Goal: Transaction & Acquisition: Purchase product/service

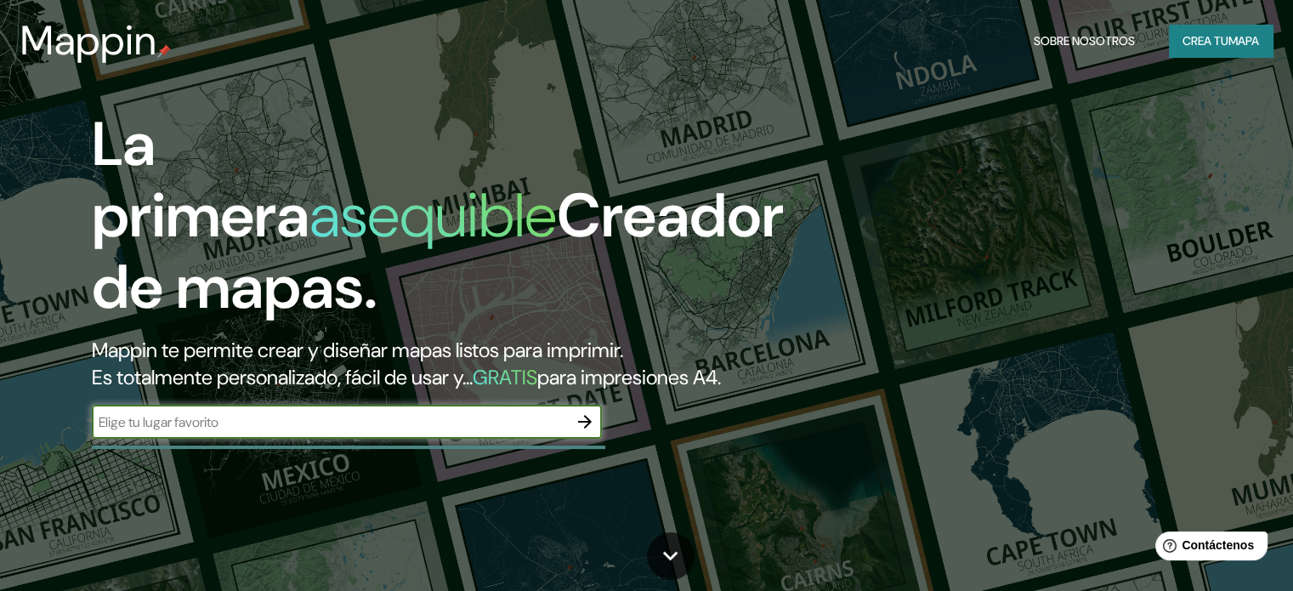
click at [122, 356] on font "Mappin te permite crear y diseñar mapas listos para imprimir." at bounding box center [357, 350] width 531 height 26
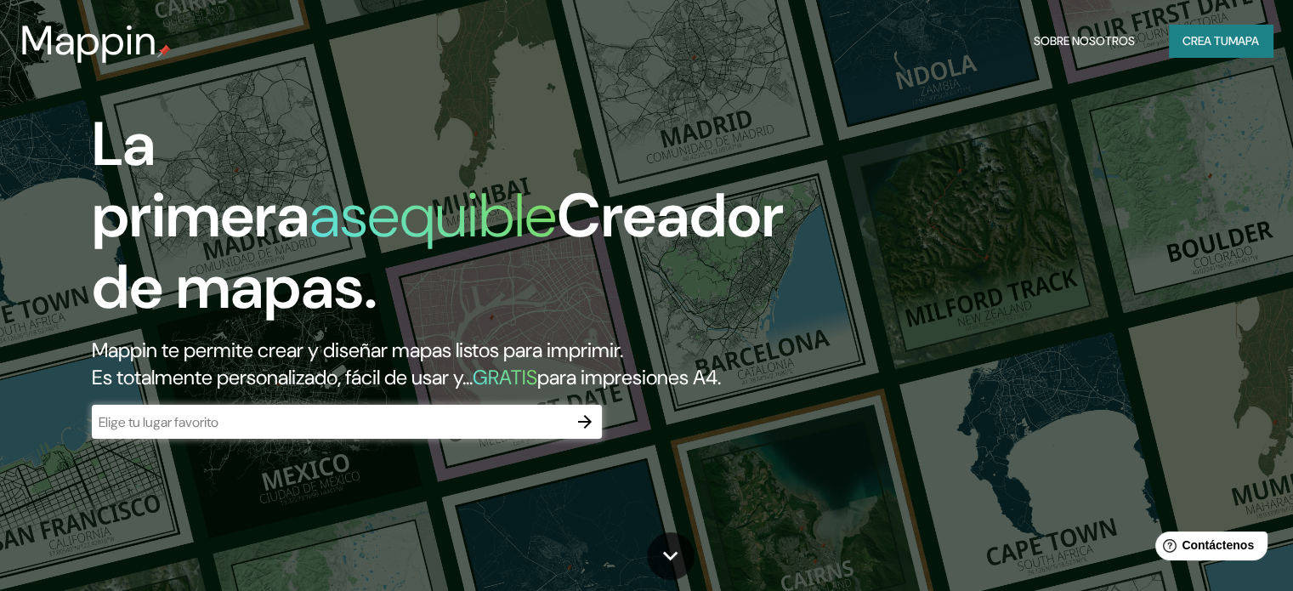
click at [143, 432] on input "text" at bounding box center [330, 422] width 476 height 20
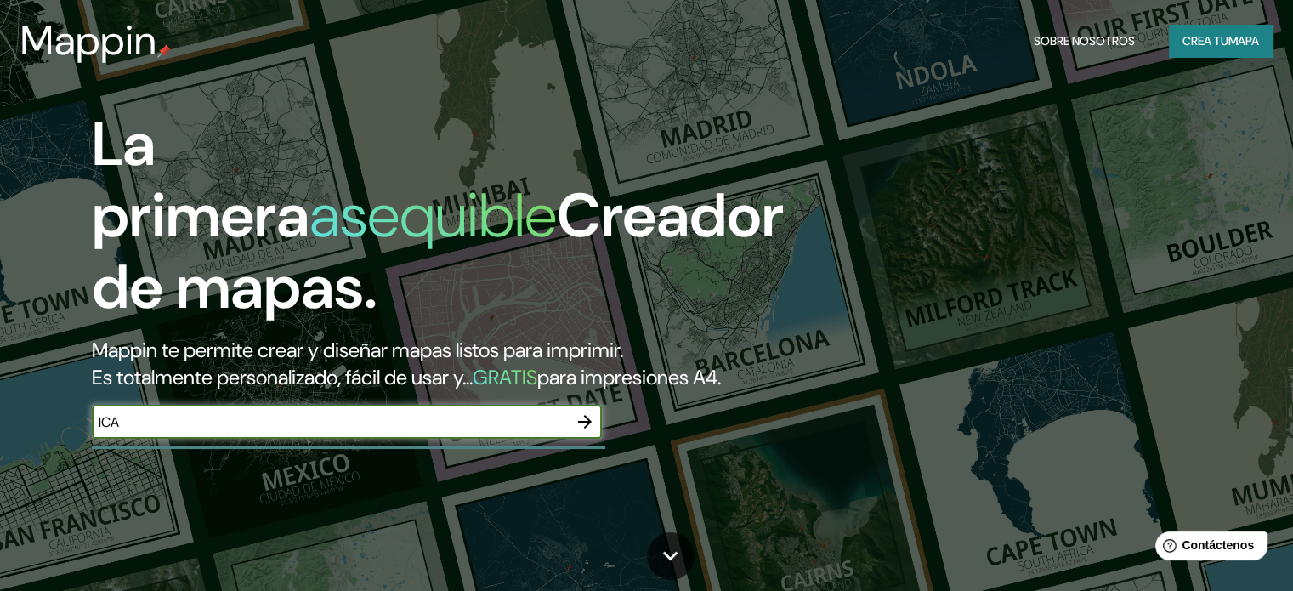
type input "ICA"
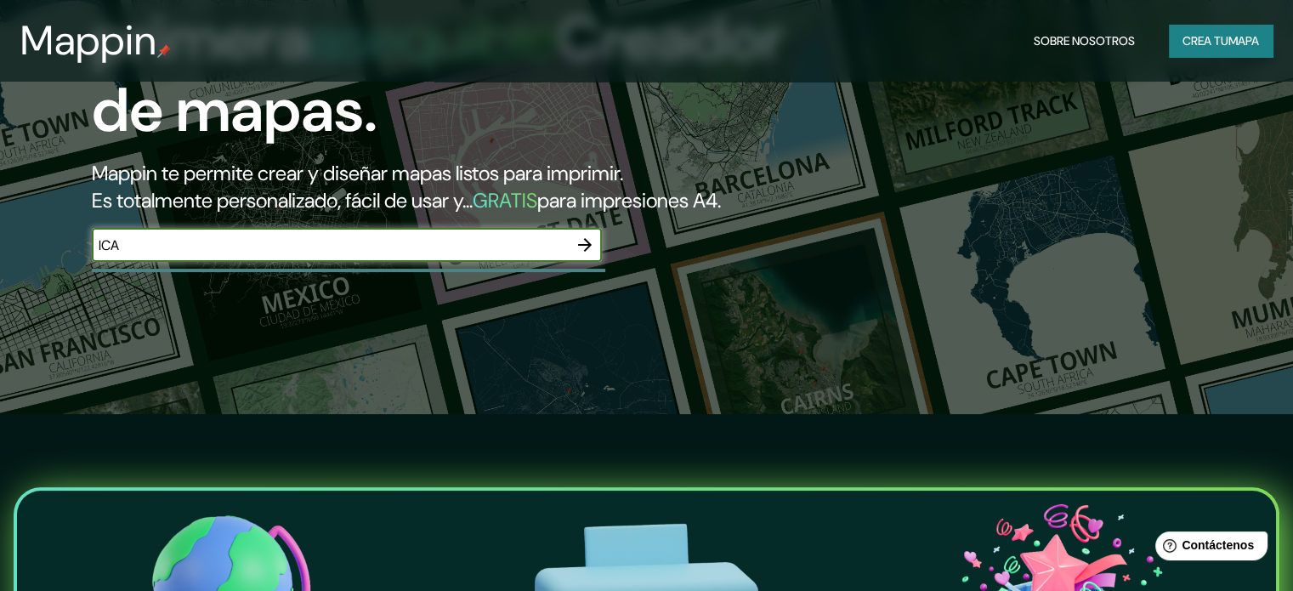
scroll to position [170, 0]
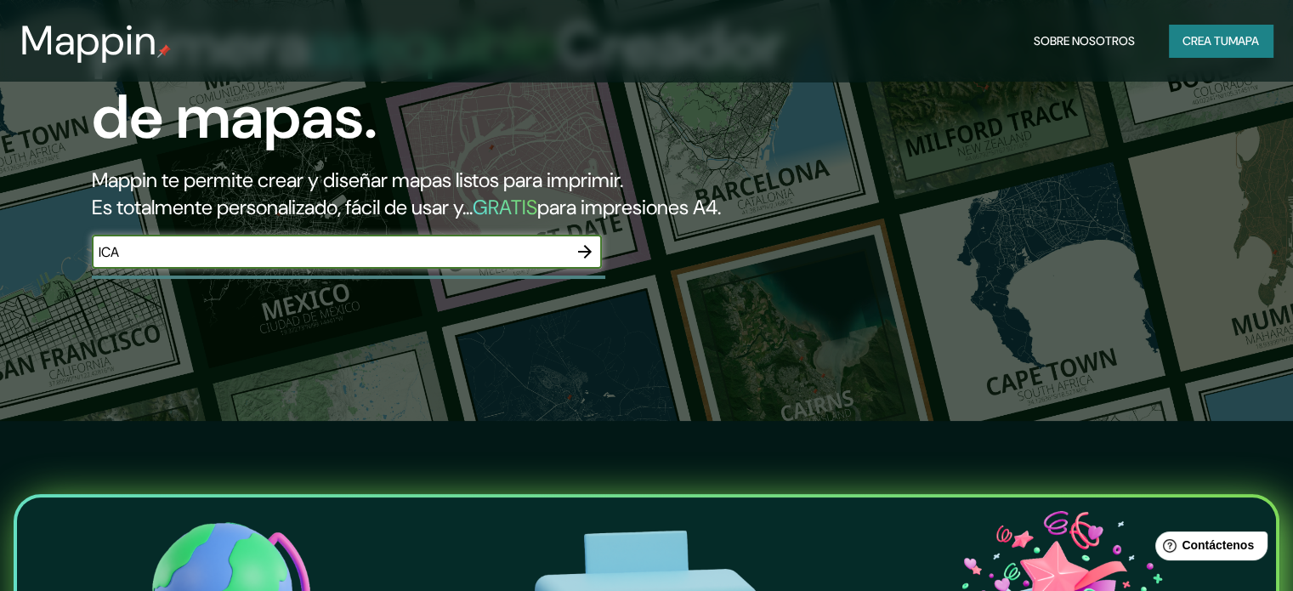
click at [589, 262] on icon "button" at bounding box center [585, 251] width 20 height 20
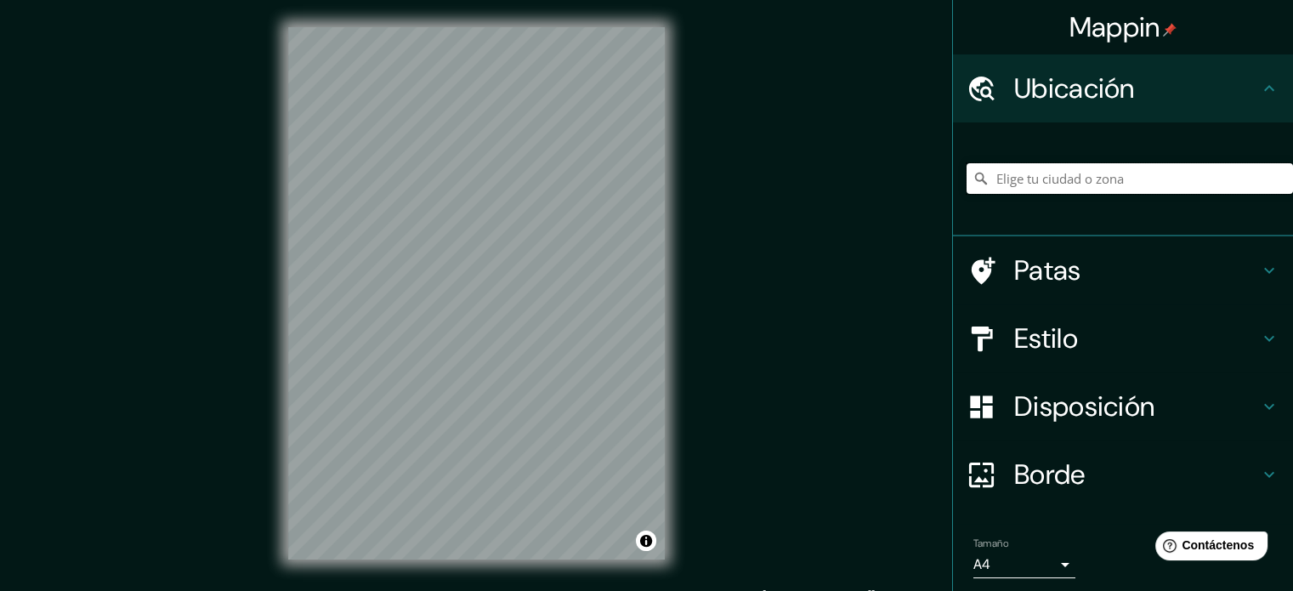
click at [1031, 184] on input "Elige tu ciudad o zona" at bounding box center [1129, 178] width 326 height 31
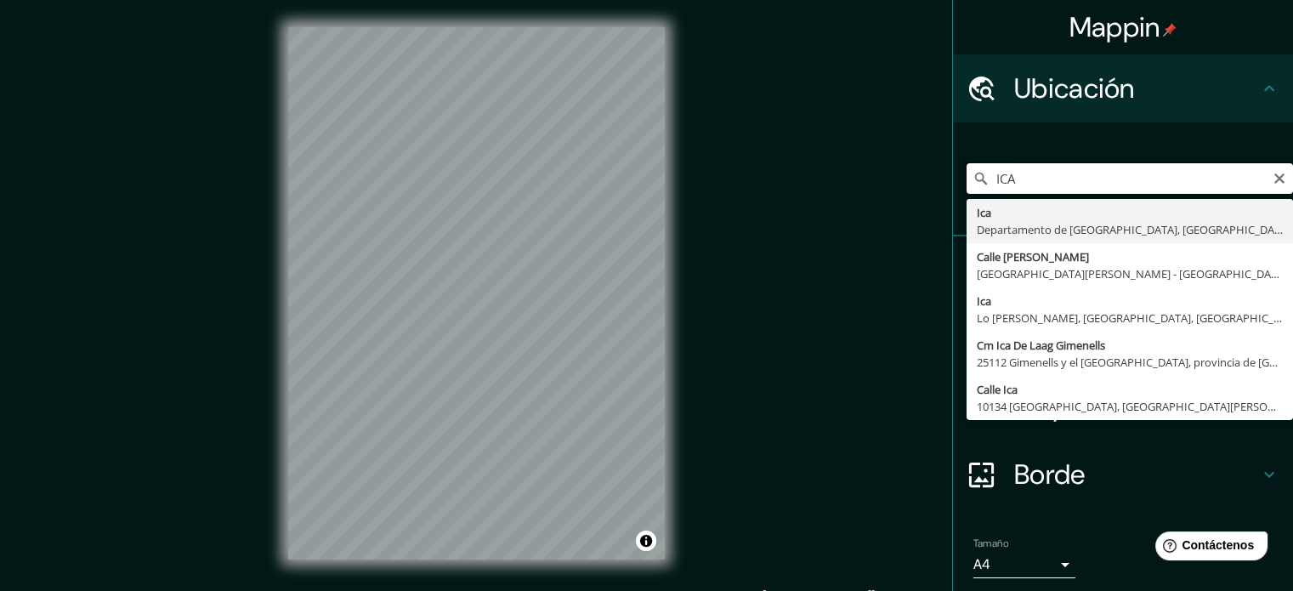
click at [1041, 177] on input "ICA" at bounding box center [1129, 178] width 326 height 31
type input "Ica, [GEOGRAPHIC_DATA], [GEOGRAPHIC_DATA]"
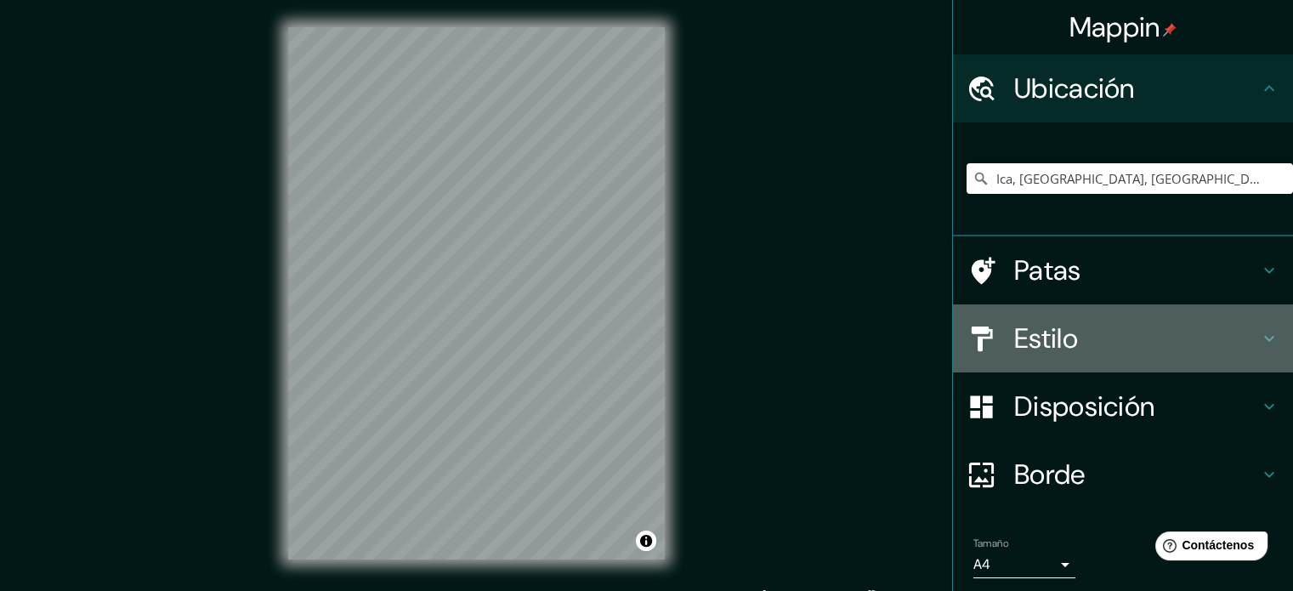
click at [1099, 341] on h4 "Estilo" at bounding box center [1136, 338] width 245 height 34
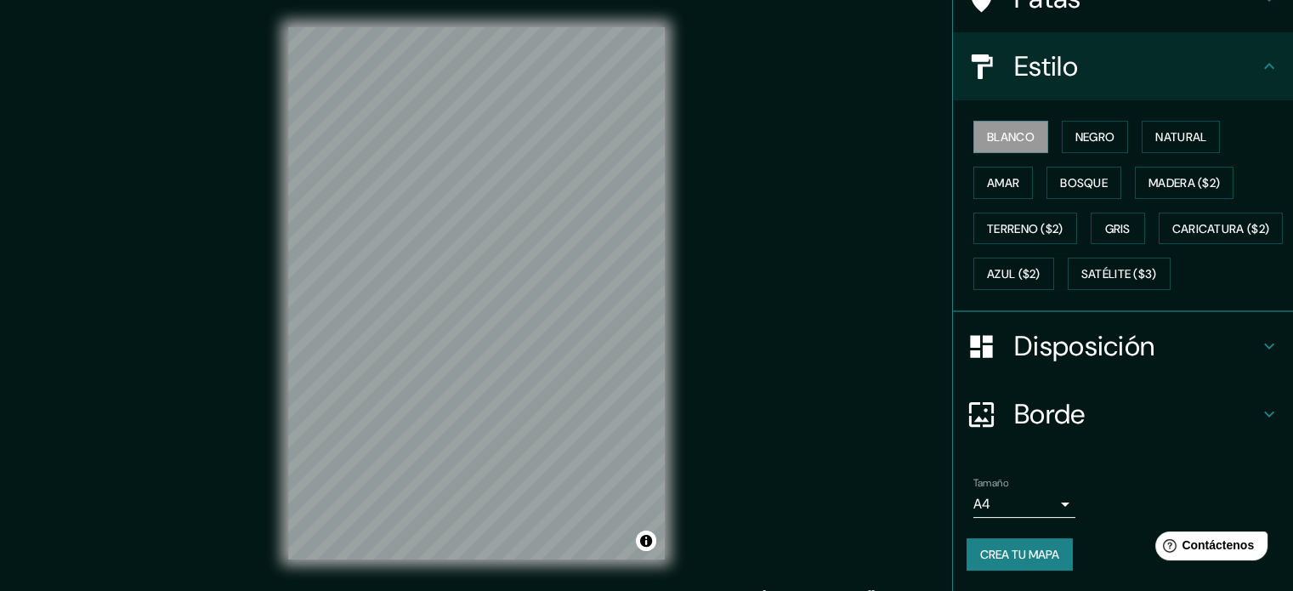
click at [1068, 349] on font "Disposición" at bounding box center [1084, 346] width 140 height 36
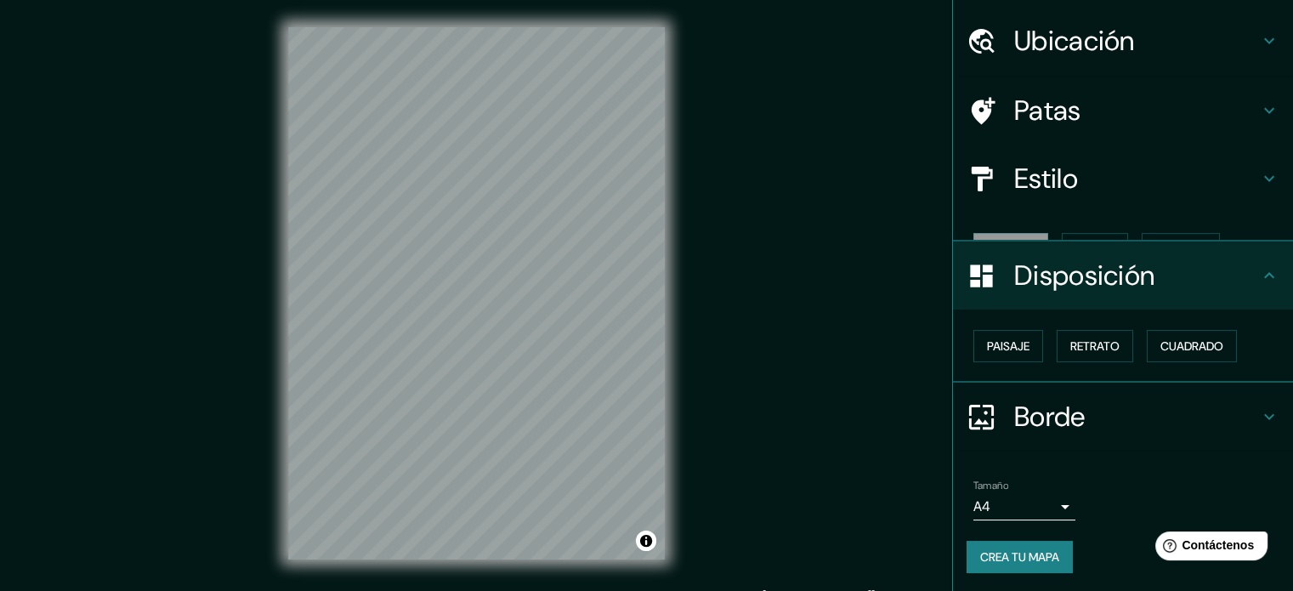
scroll to position [20, 0]
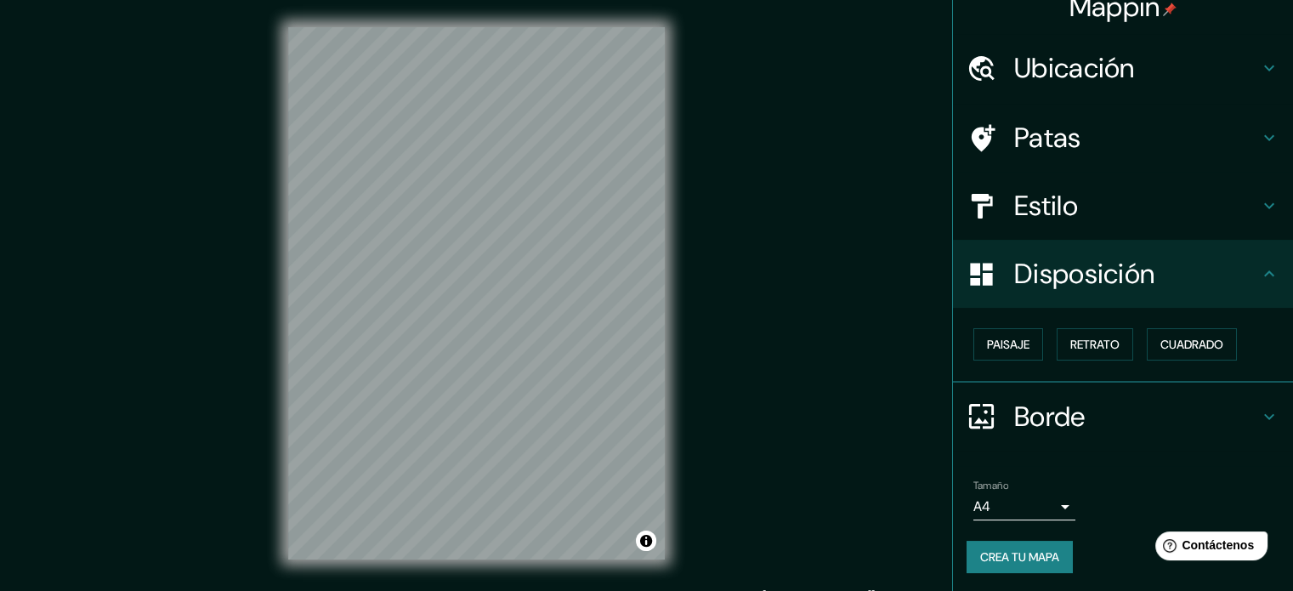
click at [1253, 288] on div "Disposición" at bounding box center [1123, 274] width 340 height 68
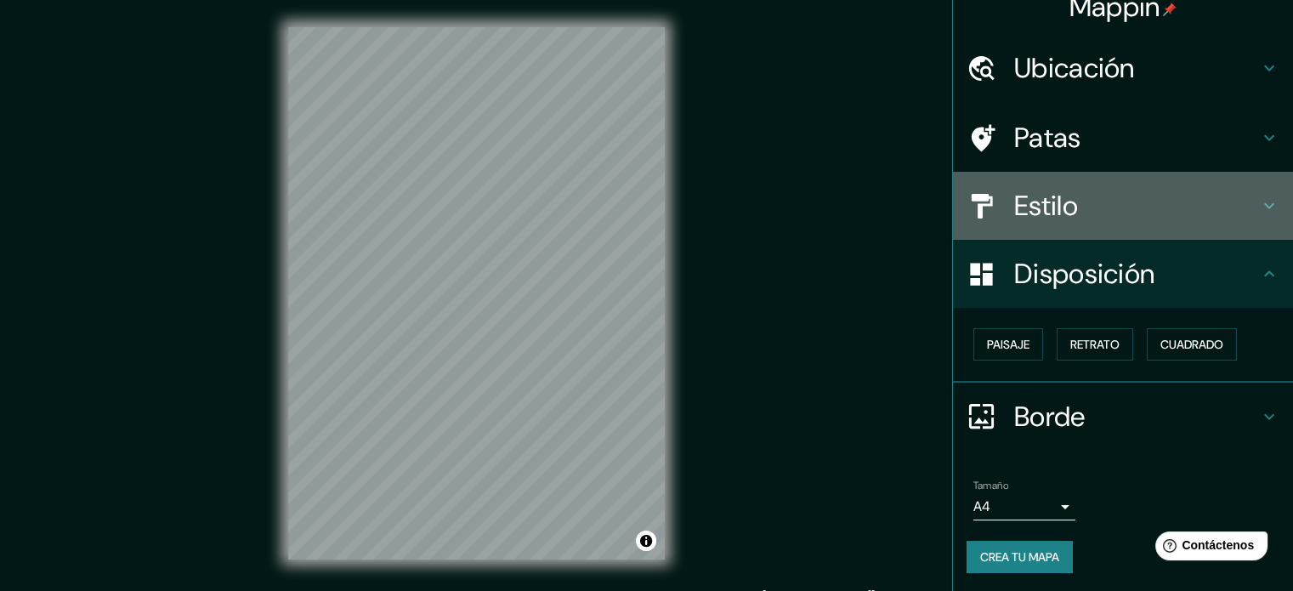
click at [1086, 193] on h4 "Estilo" at bounding box center [1136, 206] width 245 height 34
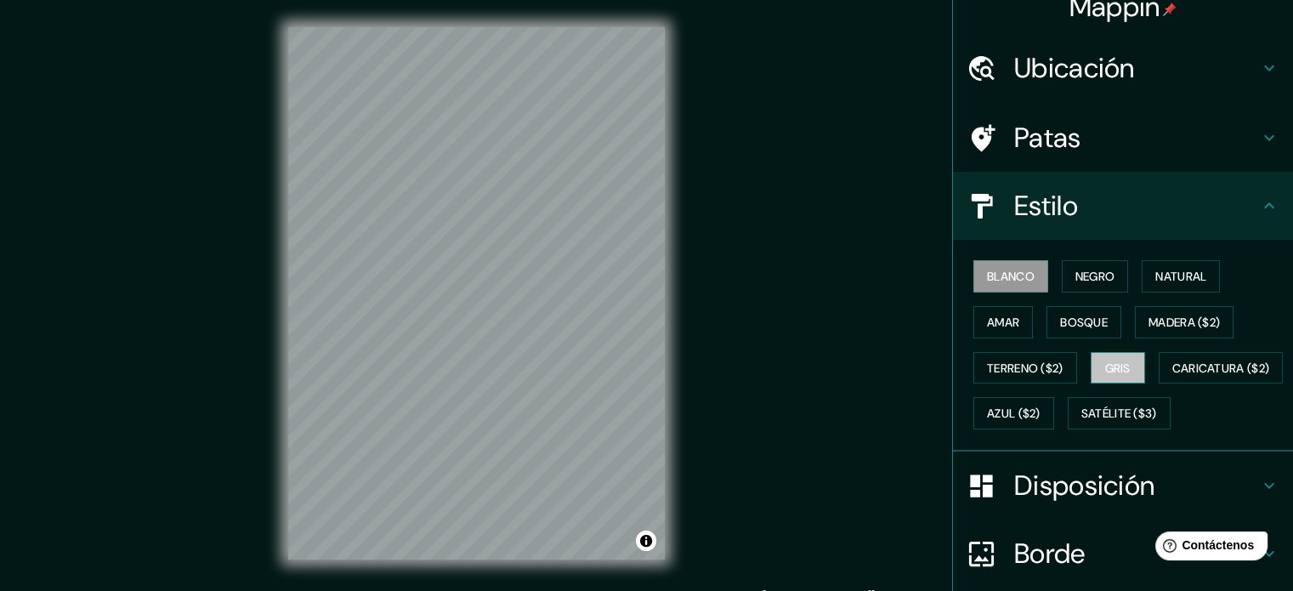
click at [1105, 373] on font "Gris" at bounding box center [1117, 367] width 25 height 15
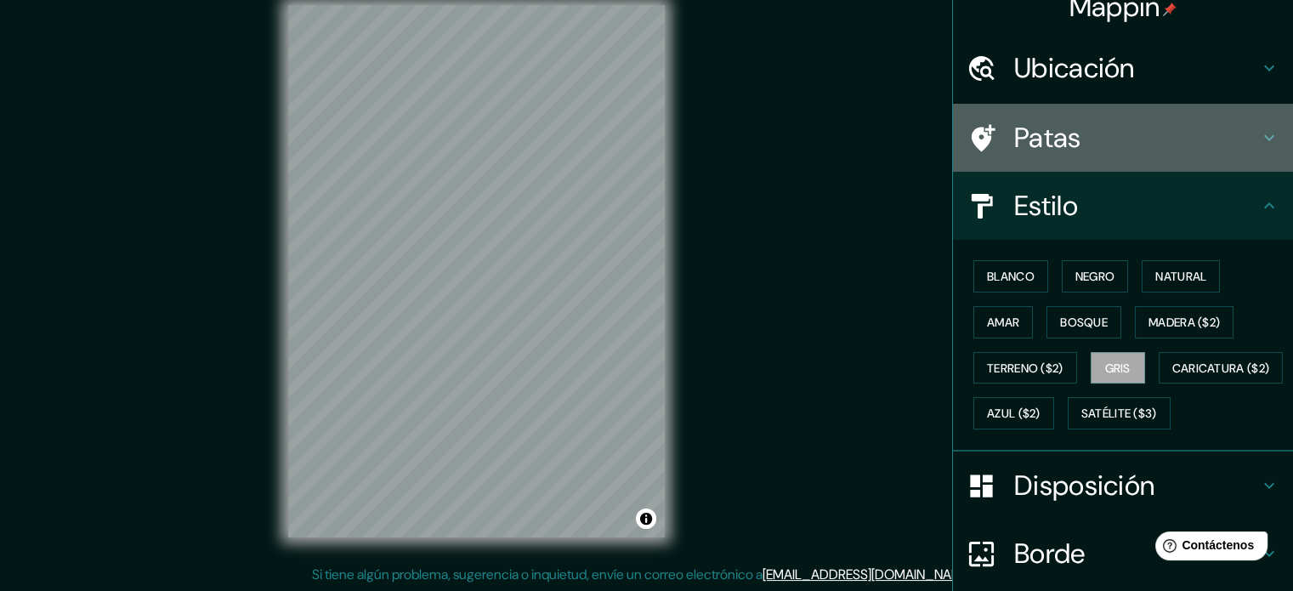
click at [1135, 145] on h4 "Patas" at bounding box center [1136, 138] width 245 height 34
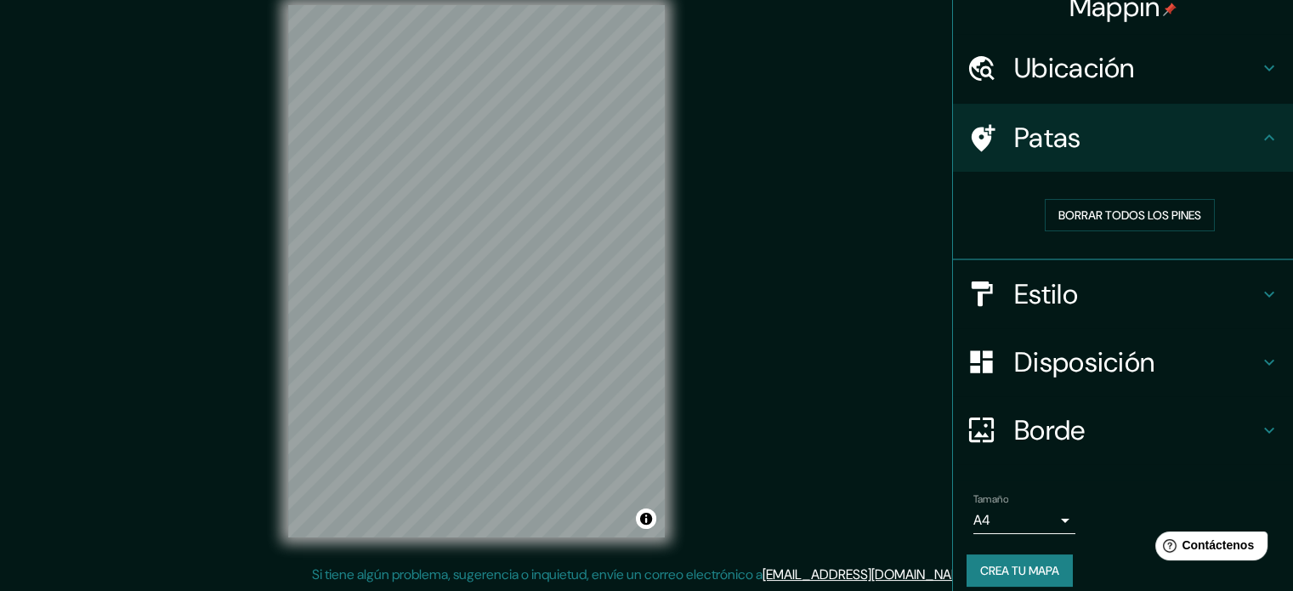
click at [1135, 145] on h4 "Patas" at bounding box center [1136, 138] width 245 height 34
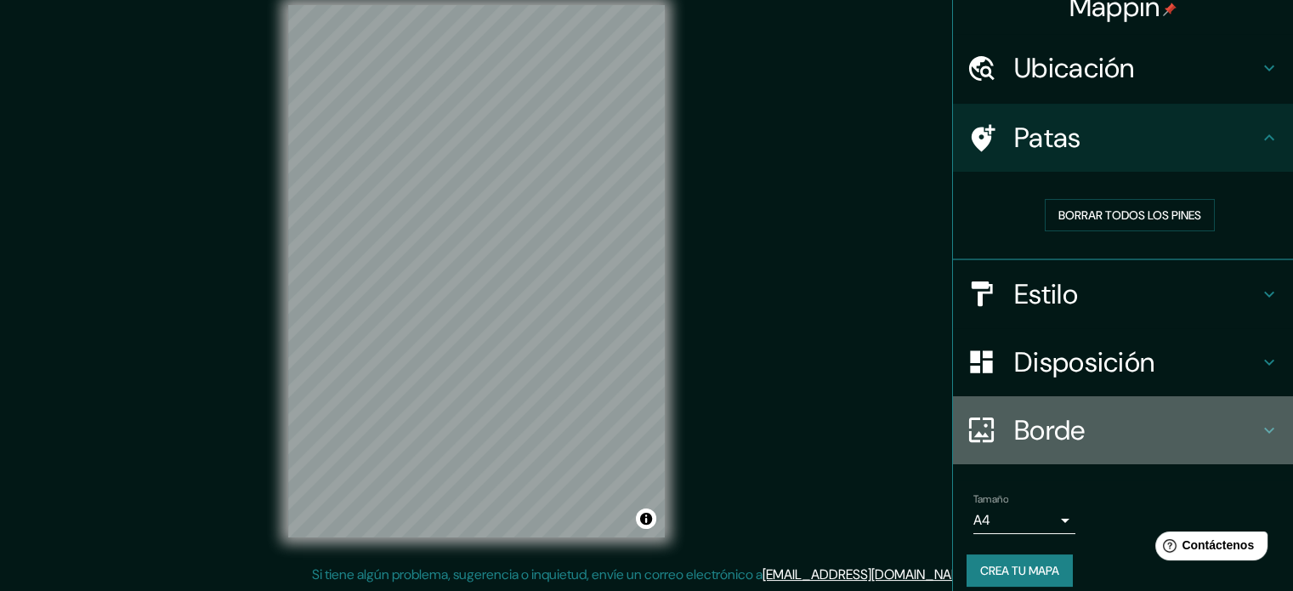
click at [1084, 437] on h4 "Borde" at bounding box center [1136, 430] width 245 height 34
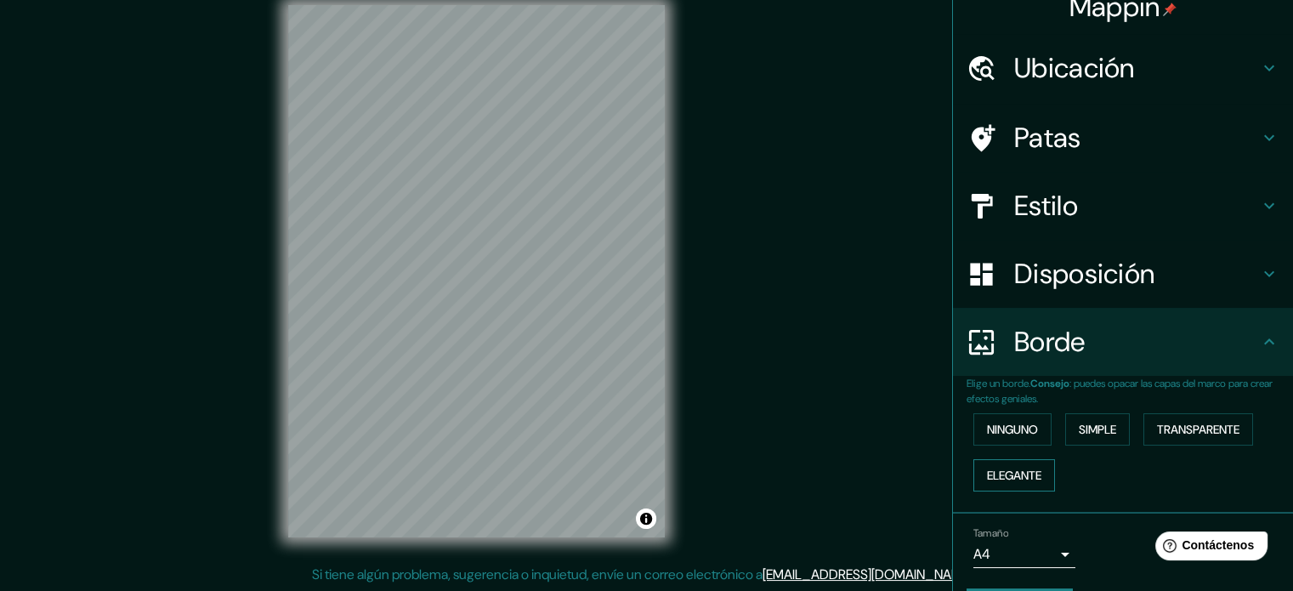
click at [987, 475] on font "Elegante" at bounding box center [1014, 474] width 54 height 15
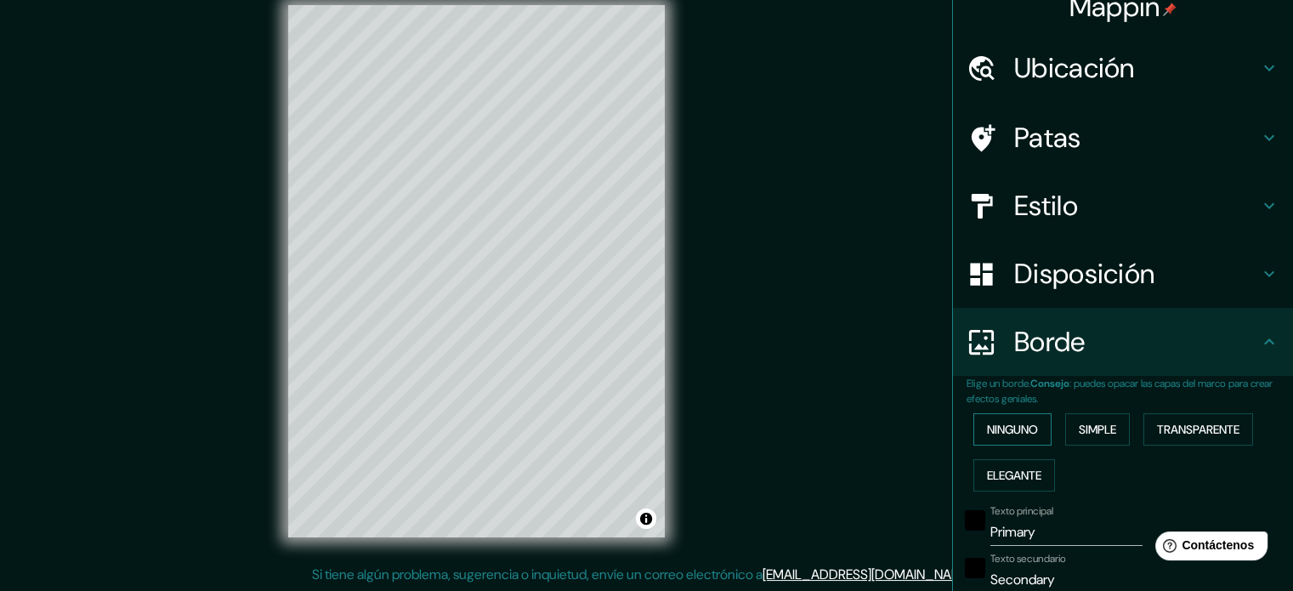
click at [973, 422] on button "Ninguno" at bounding box center [1012, 429] width 78 height 32
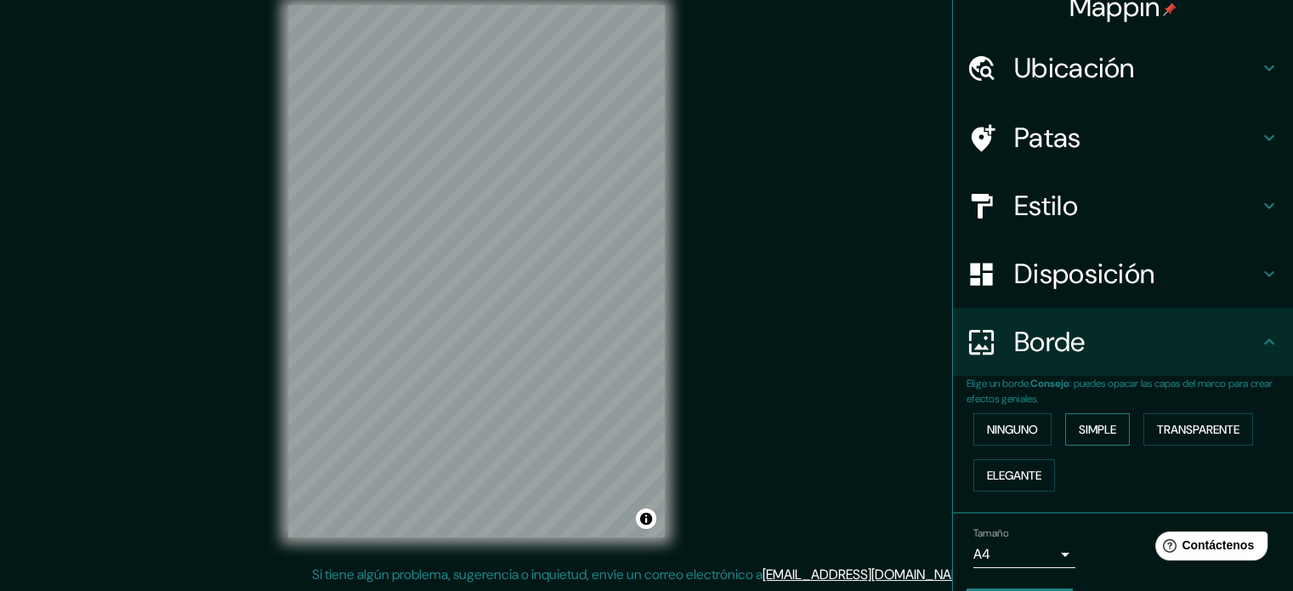
click at [1078, 427] on font "Simple" at bounding box center [1096, 429] width 37 height 15
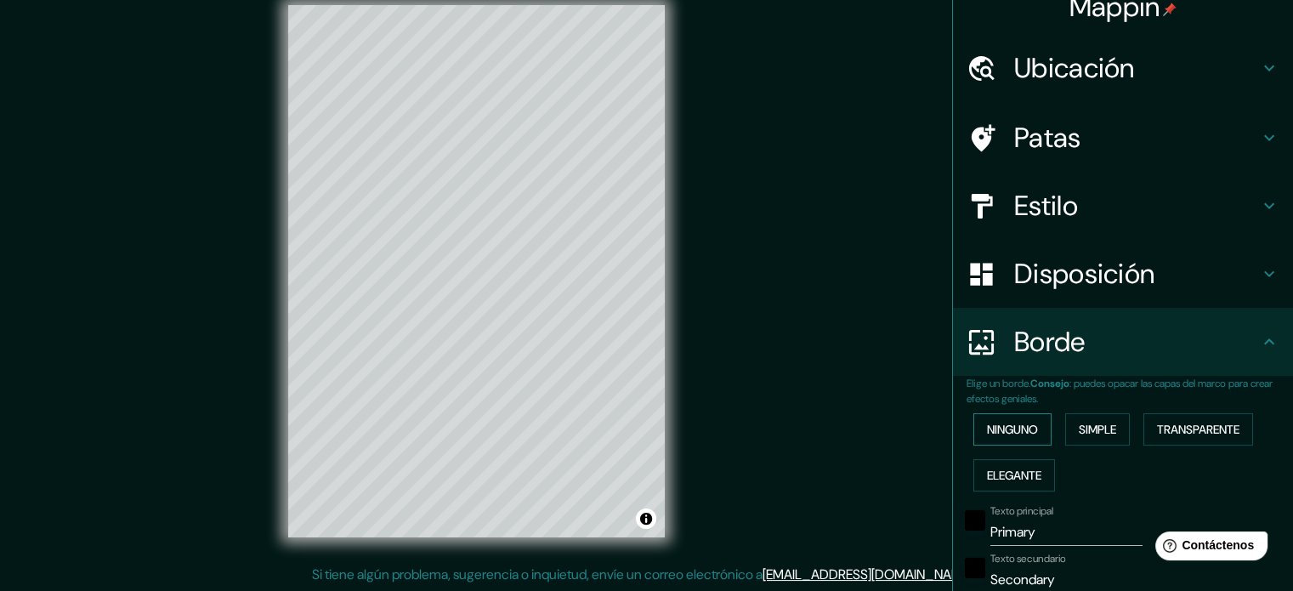
click at [987, 427] on font "Ninguno" at bounding box center [1012, 429] width 51 height 15
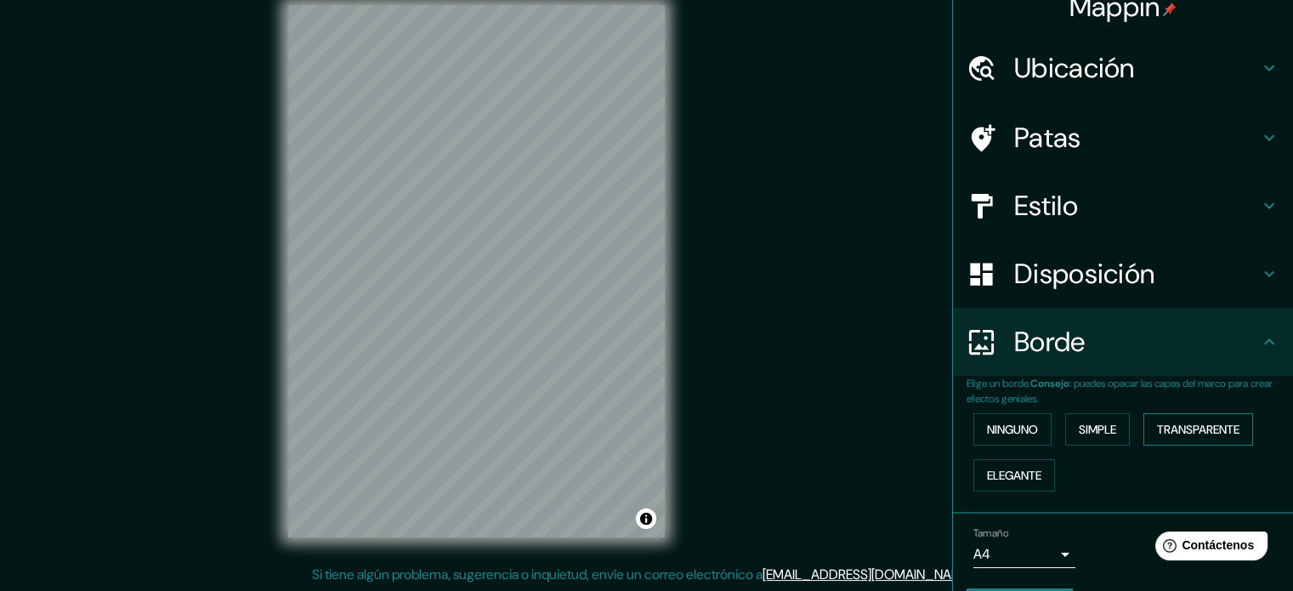
click at [1180, 427] on font "Transparente" at bounding box center [1198, 429] width 82 height 15
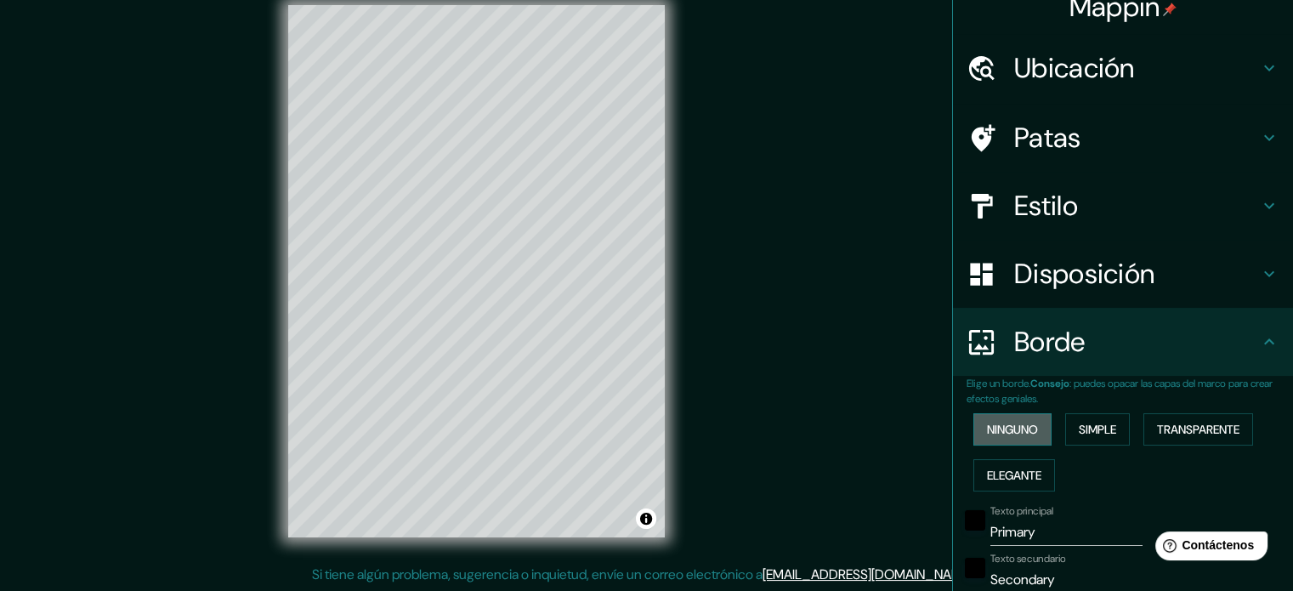
click at [1013, 427] on font "Ninguno" at bounding box center [1012, 429] width 51 height 15
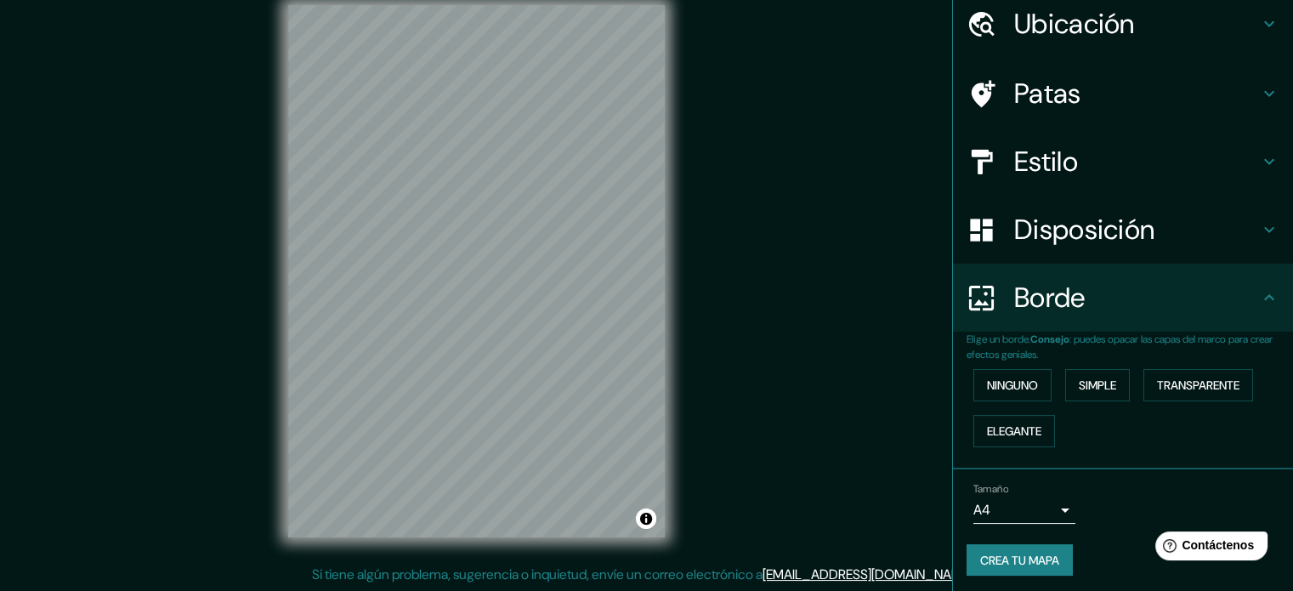
scroll to position [68, 0]
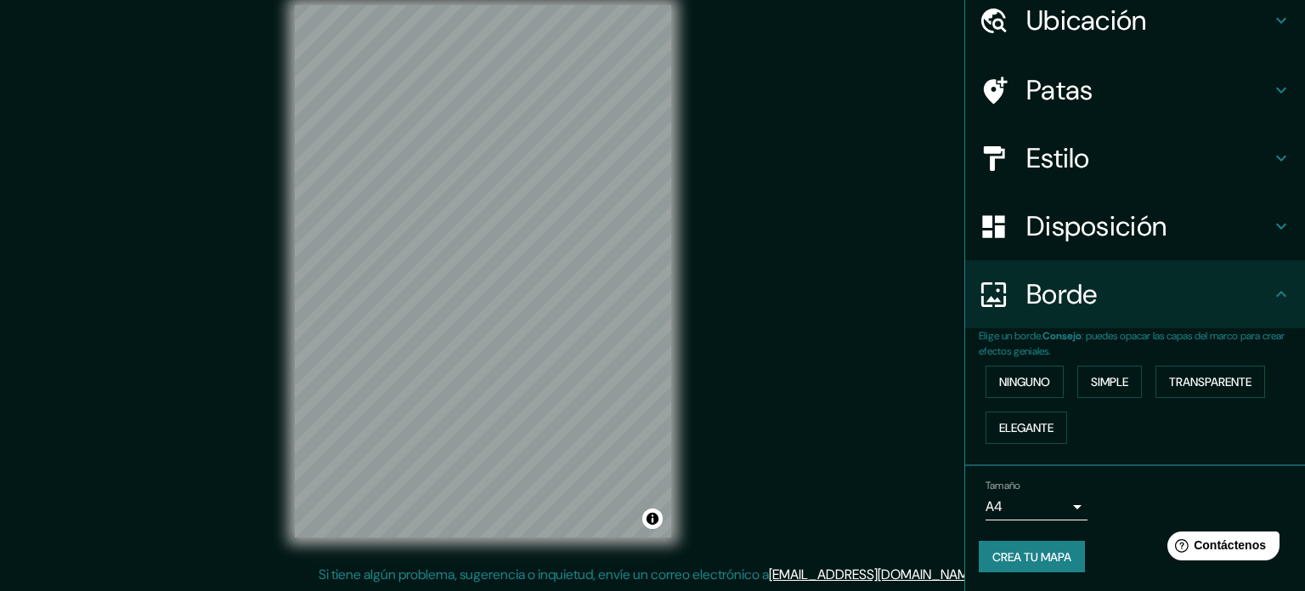
click at [1055, 502] on body "Mappin Ubicación Ica, [GEOGRAPHIC_DATA], [GEOGRAPHIC_DATA] Patas Estilo Disposi…" at bounding box center [652, 273] width 1305 height 591
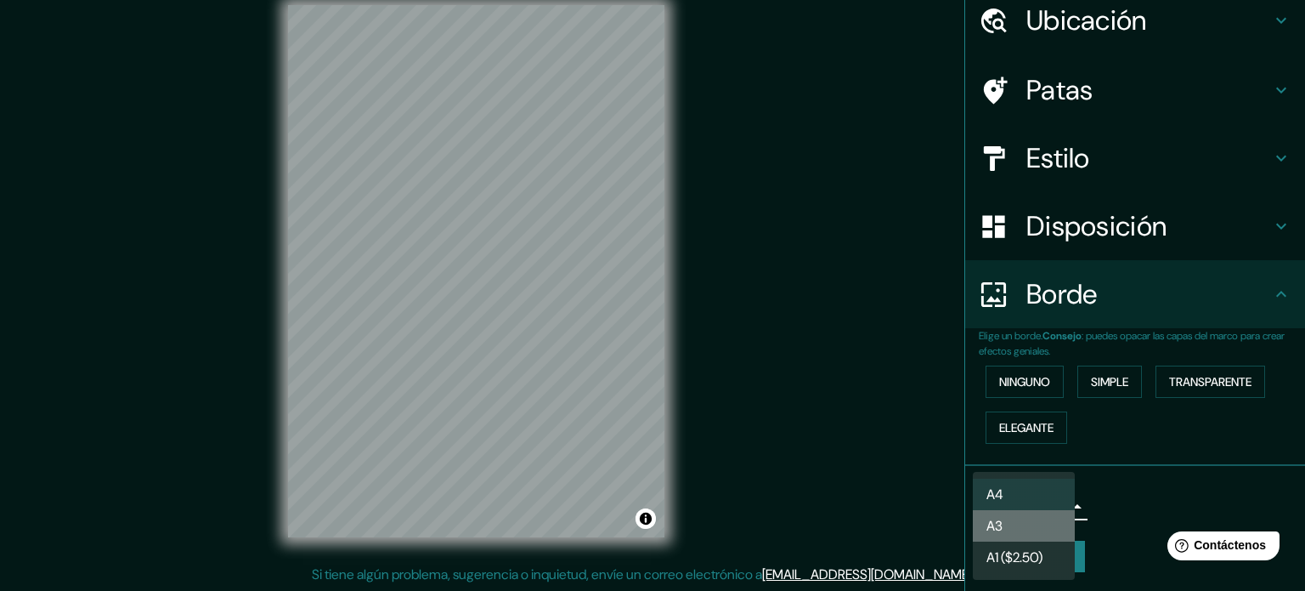
click at [1044, 516] on li "A3" at bounding box center [1024, 525] width 102 height 31
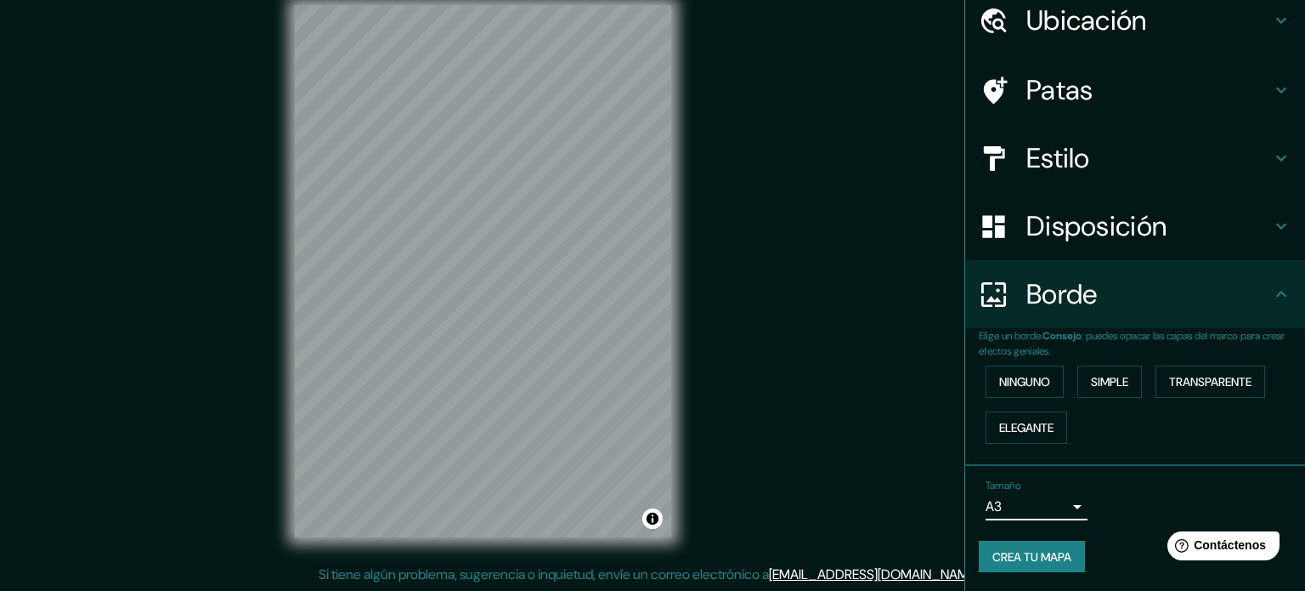
click at [993, 504] on body "Mappin Ubicación Ica, [GEOGRAPHIC_DATA], [GEOGRAPHIC_DATA] Patas Estilo Disposi…" at bounding box center [652, 273] width 1305 height 591
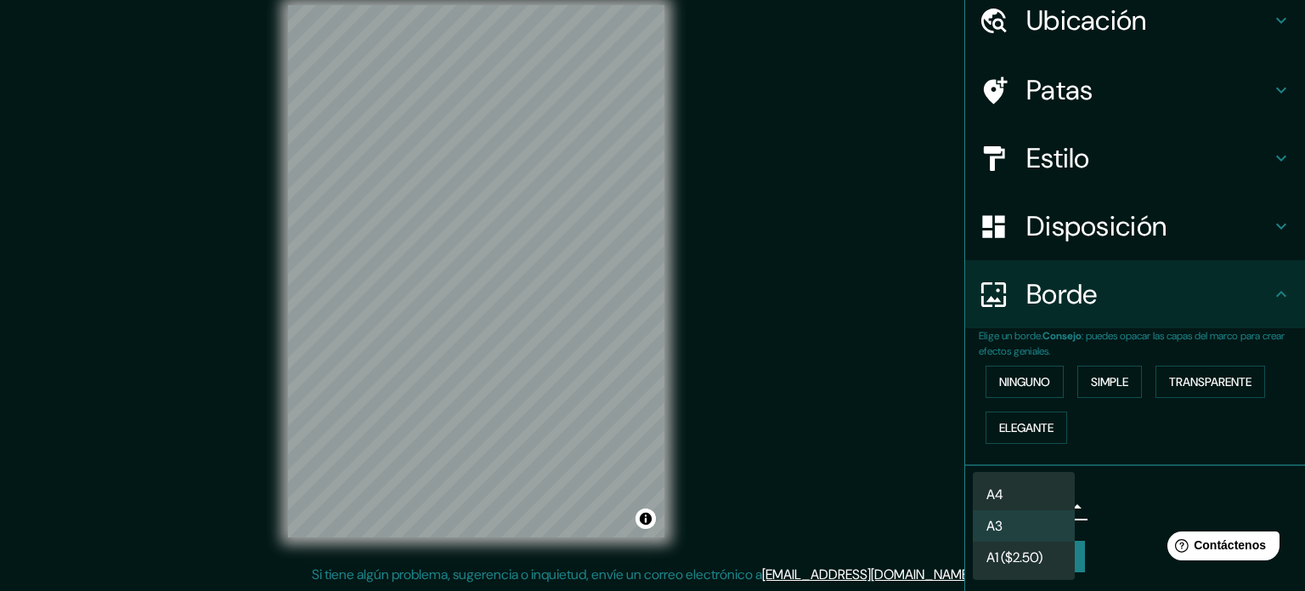
click at [1010, 492] on li "A4" at bounding box center [1024, 493] width 102 height 31
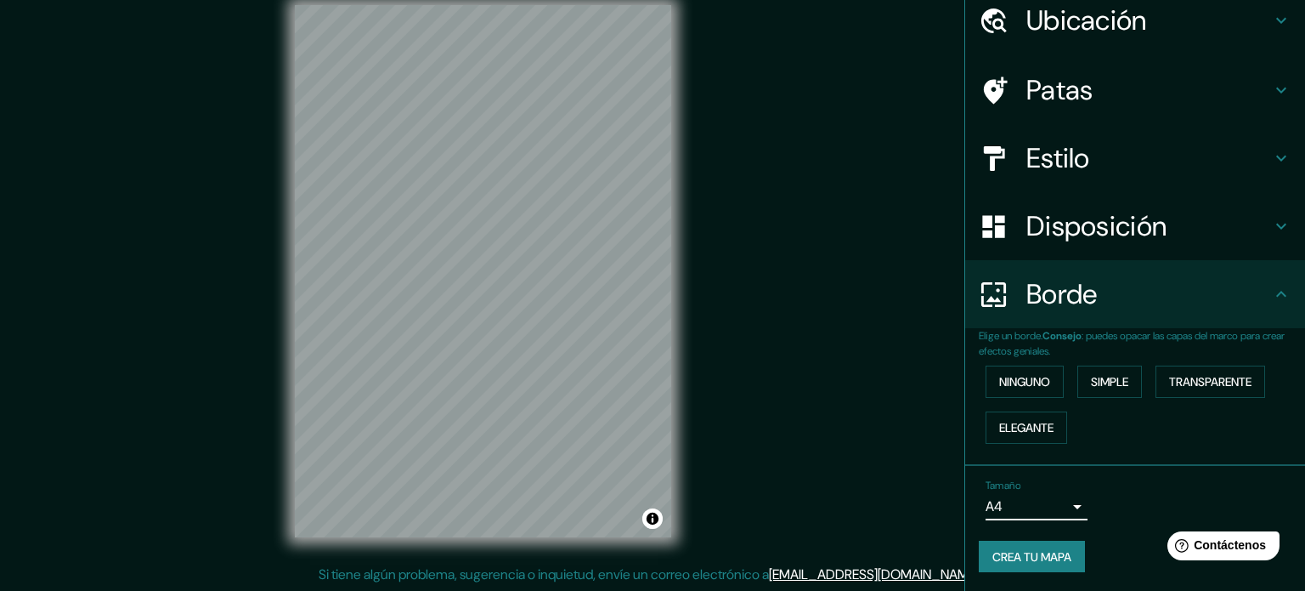
click at [1006, 507] on body "Mappin Ubicación Ica, [GEOGRAPHIC_DATA], [GEOGRAPHIC_DATA] Patas Estilo Disposi…" at bounding box center [652, 273] width 1305 height 591
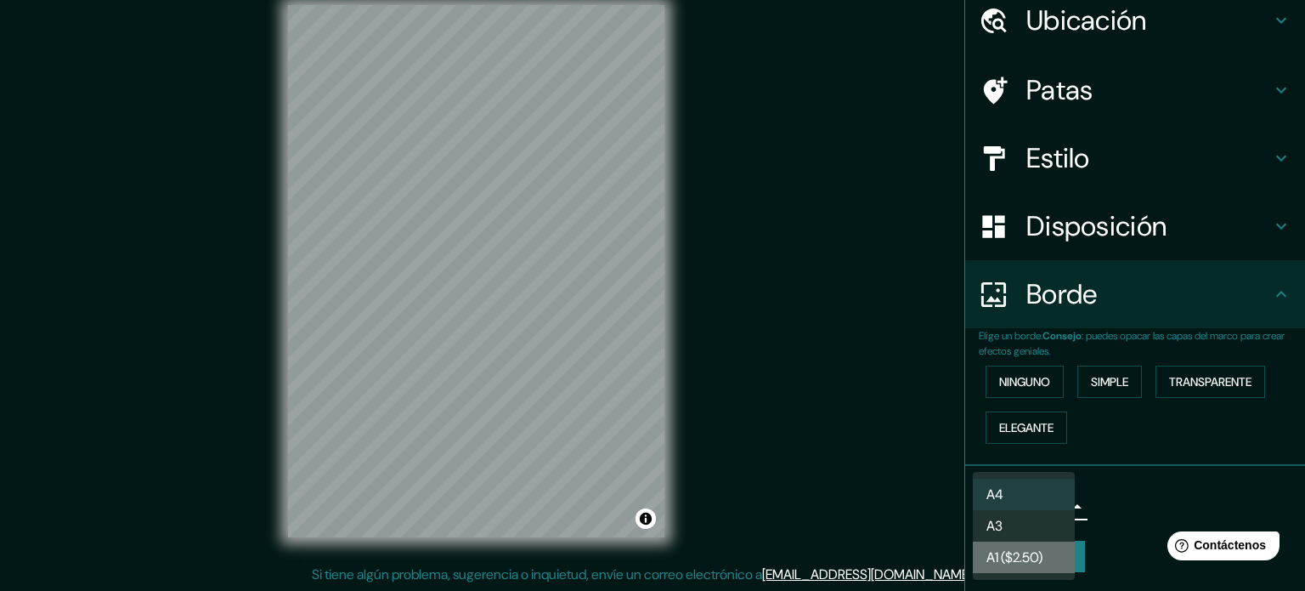
click at [998, 563] on font "A1 ($2.50)" at bounding box center [1015, 557] width 56 height 18
click at [996, 507] on body "Mappin Ubicación Ica, [GEOGRAPHIC_DATA], [GEOGRAPHIC_DATA] Patas Estilo Disposi…" at bounding box center [652, 273] width 1305 height 591
click at [1008, 520] on li "A3" at bounding box center [1024, 525] width 102 height 31
type input "a4"
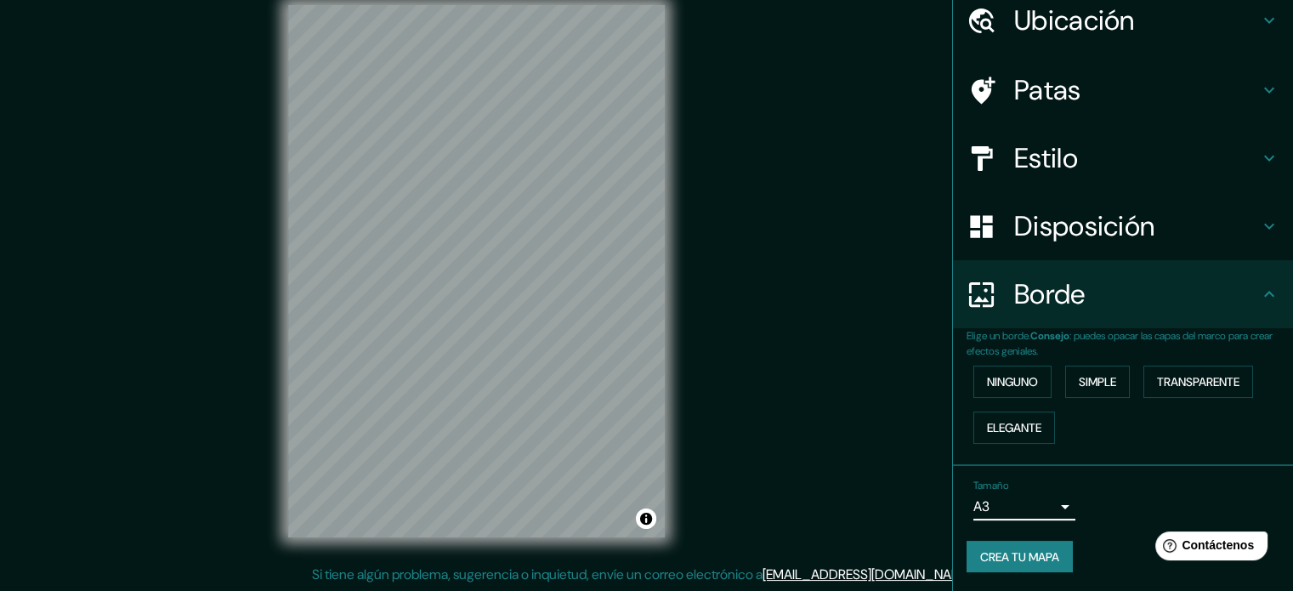
click at [1259, 162] on icon at bounding box center [1269, 158] width 20 height 20
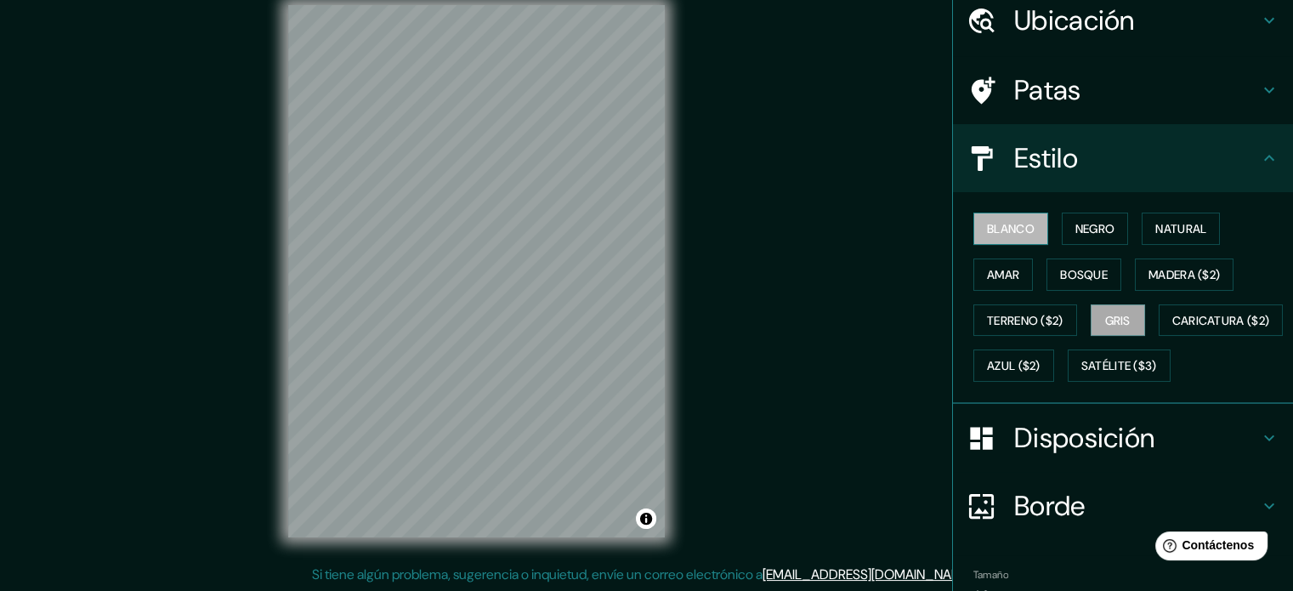
click at [994, 231] on font "Blanco" at bounding box center [1011, 228] width 48 height 15
click at [1107, 316] on font "Gris" at bounding box center [1117, 320] width 25 height 15
click at [987, 233] on font "Blanco" at bounding box center [1011, 228] width 48 height 15
click at [1081, 374] on font "Satélite ($3)" at bounding box center [1119, 366] width 76 height 15
click at [987, 233] on font "Blanco" at bounding box center [1011, 228] width 48 height 15
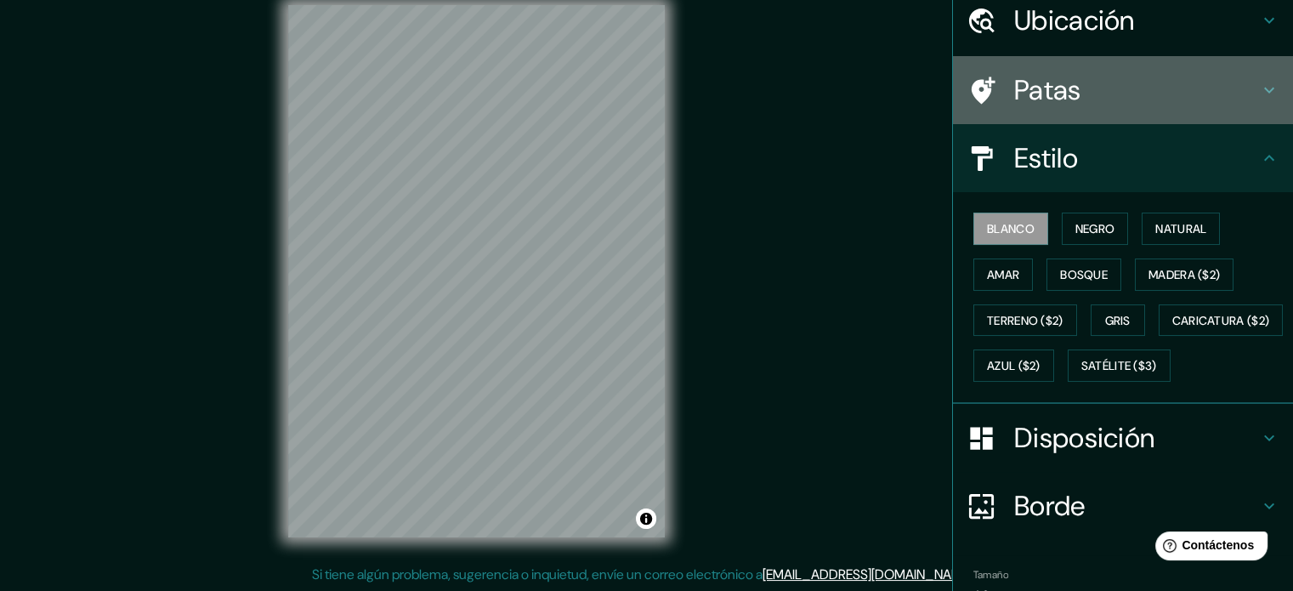
click at [1086, 96] on h4 "Patas" at bounding box center [1136, 90] width 245 height 34
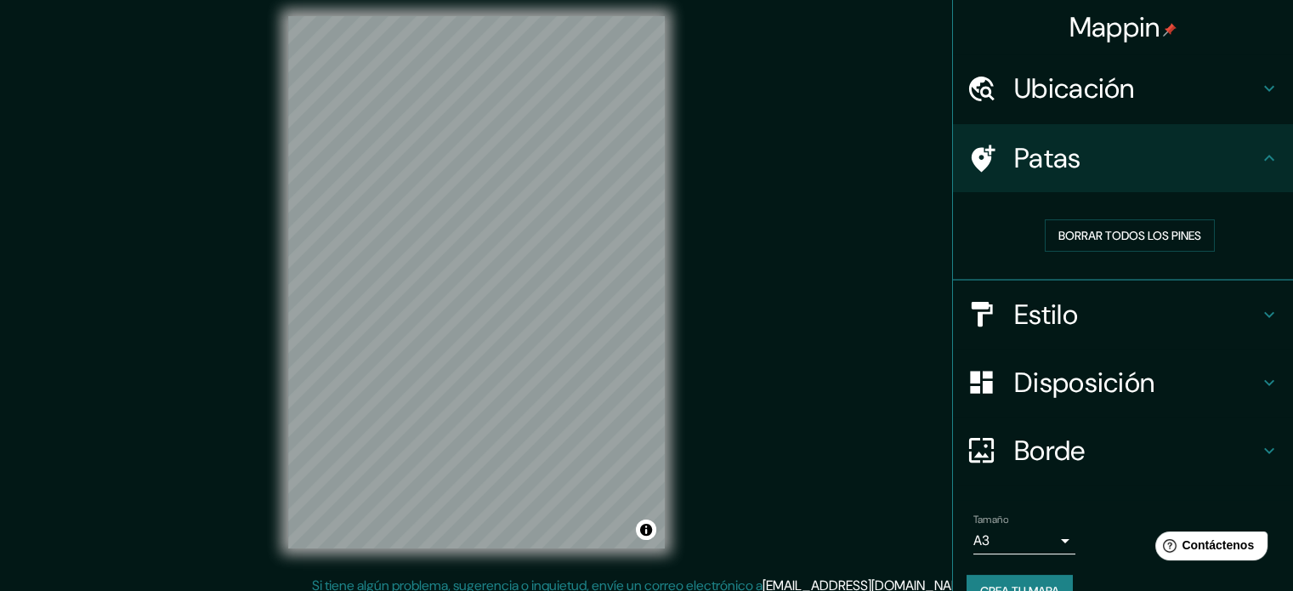
scroll to position [0, 0]
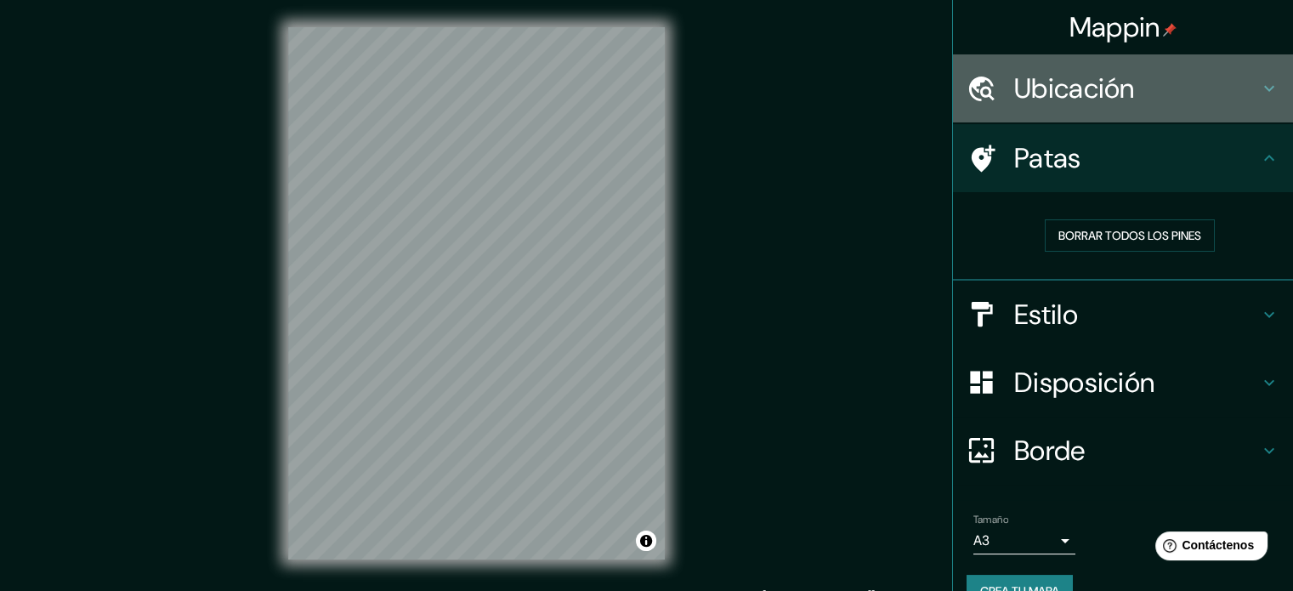
click at [1259, 85] on icon at bounding box center [1269, 88] width 20 height 20
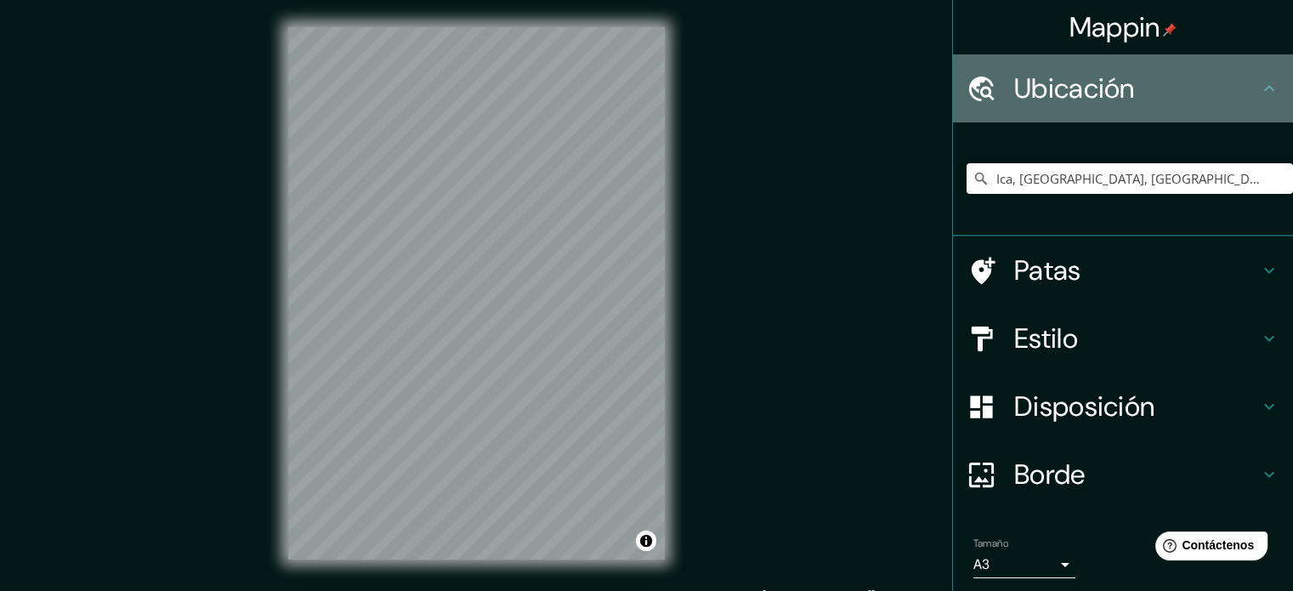
click at [1259, 81] on icon at bounding box center [1269, 88] width 20 height 20
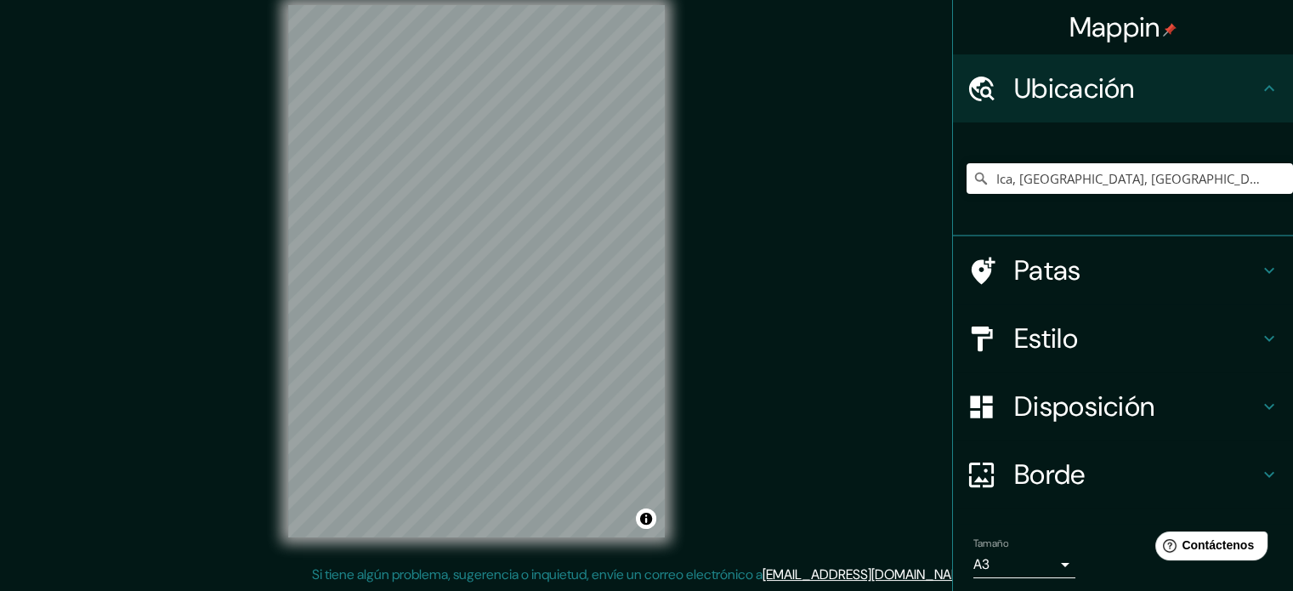
click at [1261, 91] on icon at bounding box center [1269, 88] width 20 height 20
